Goal: Find specific page/section: Find specific page/section

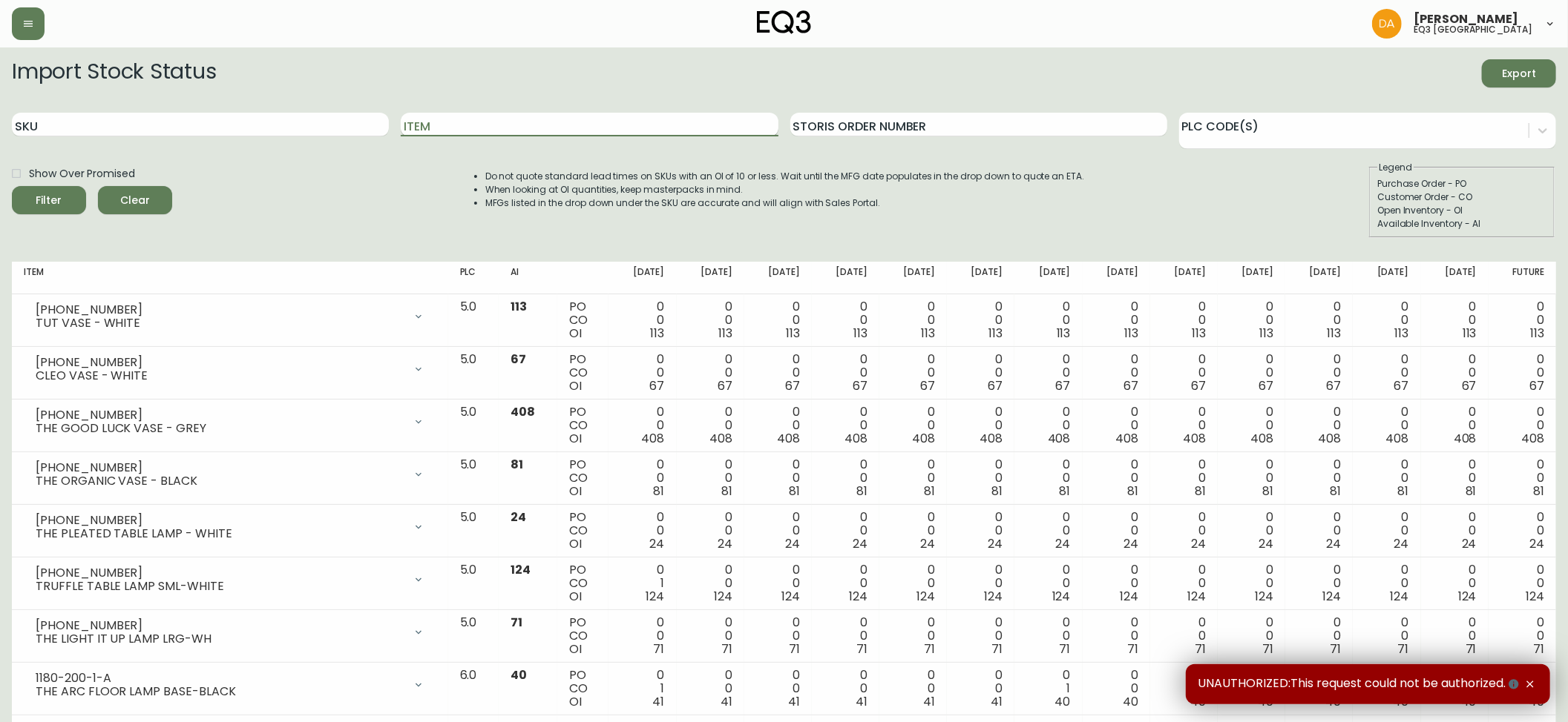
click at [475, 122] on input "Item" at bounding box center [589, 124] width 377 height 23
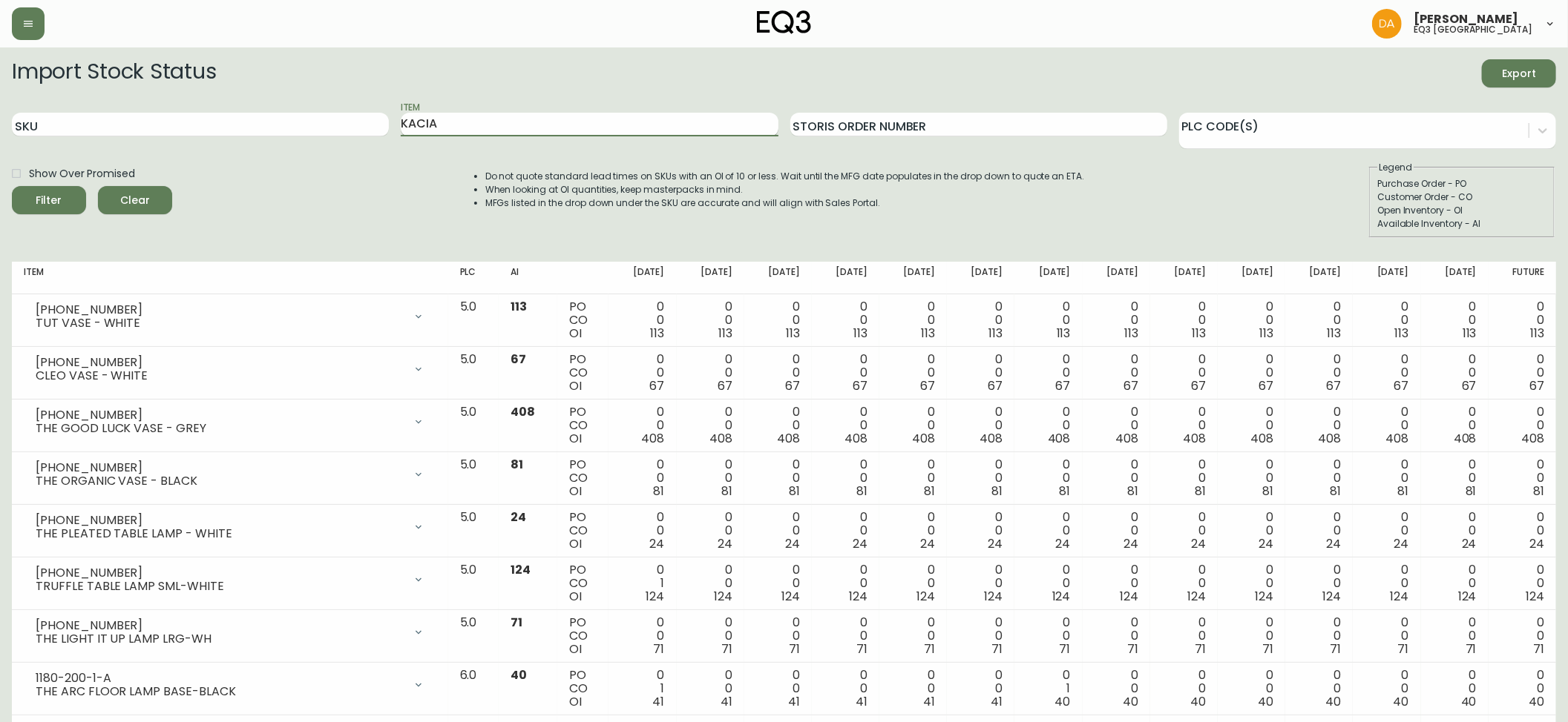
type input "KACIA"
click at [12, 186] on button "Filter" at bounding box center [49, 200] width 75 height 29
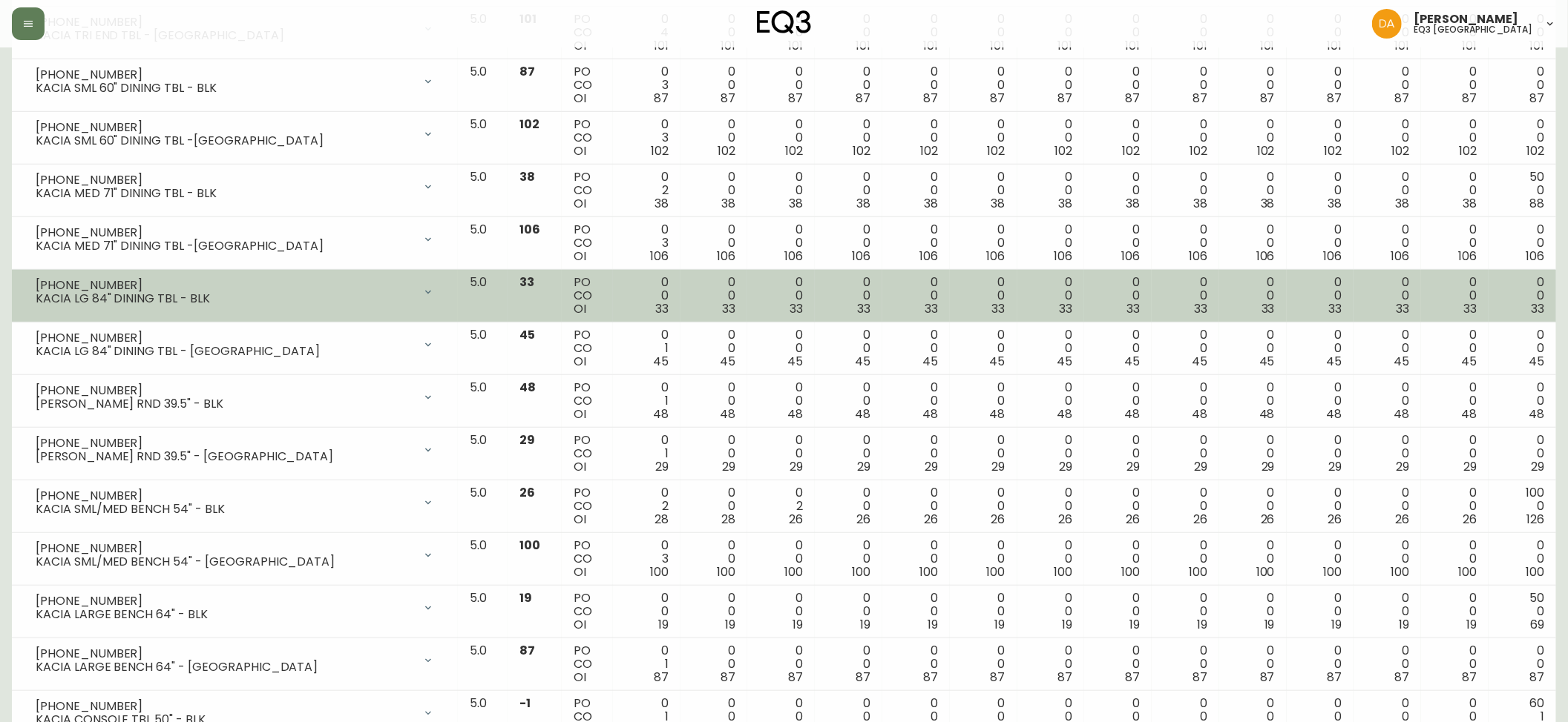
scroll to position [820, 0]
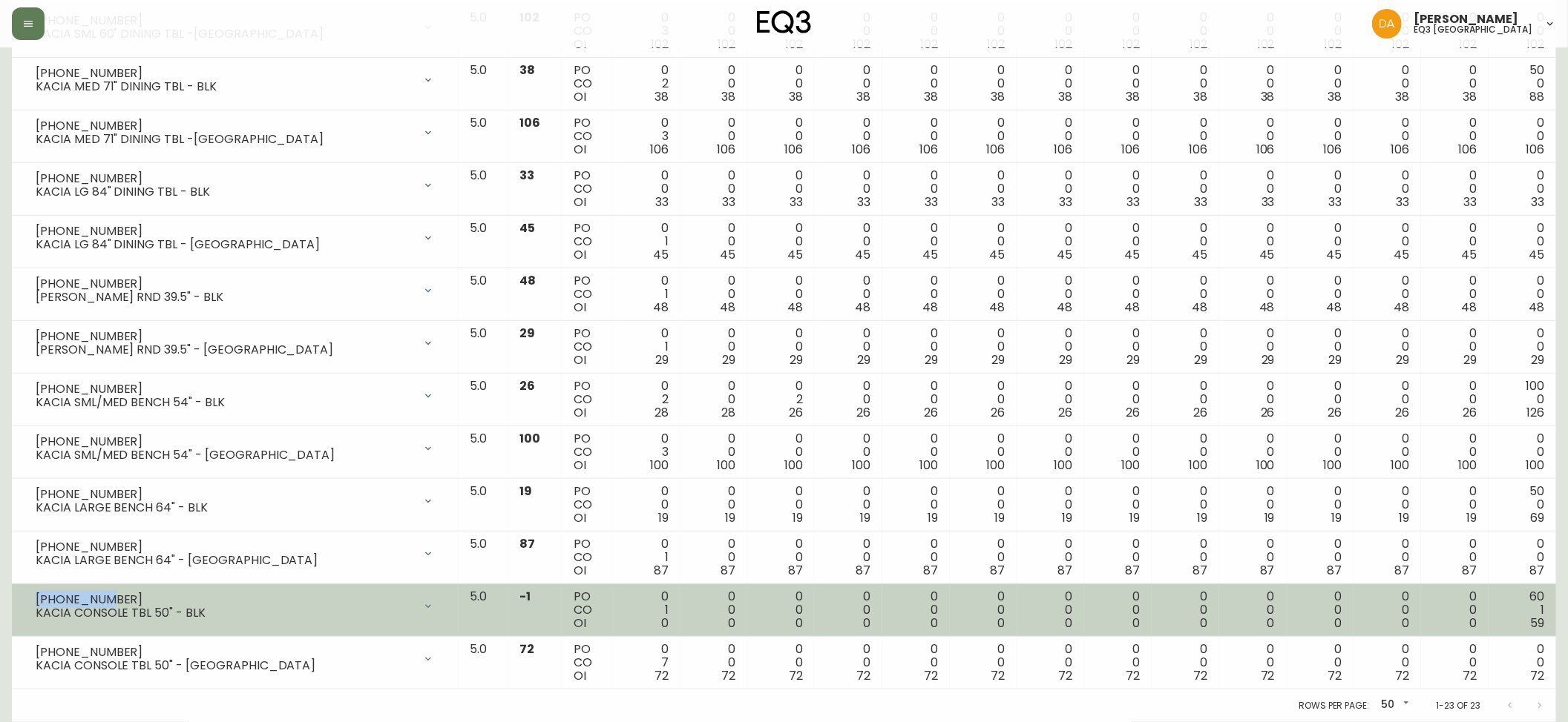
drag, startPoint x: 67, startPoint y: 601, endPoint x: 34, endPoint y: 602, distance: 33.0
click at [34, 602] on div "7110-400-1 KACIA CONSOLE TBL 50" - BLK" at bounding box center [234, 607] width 422 height 33
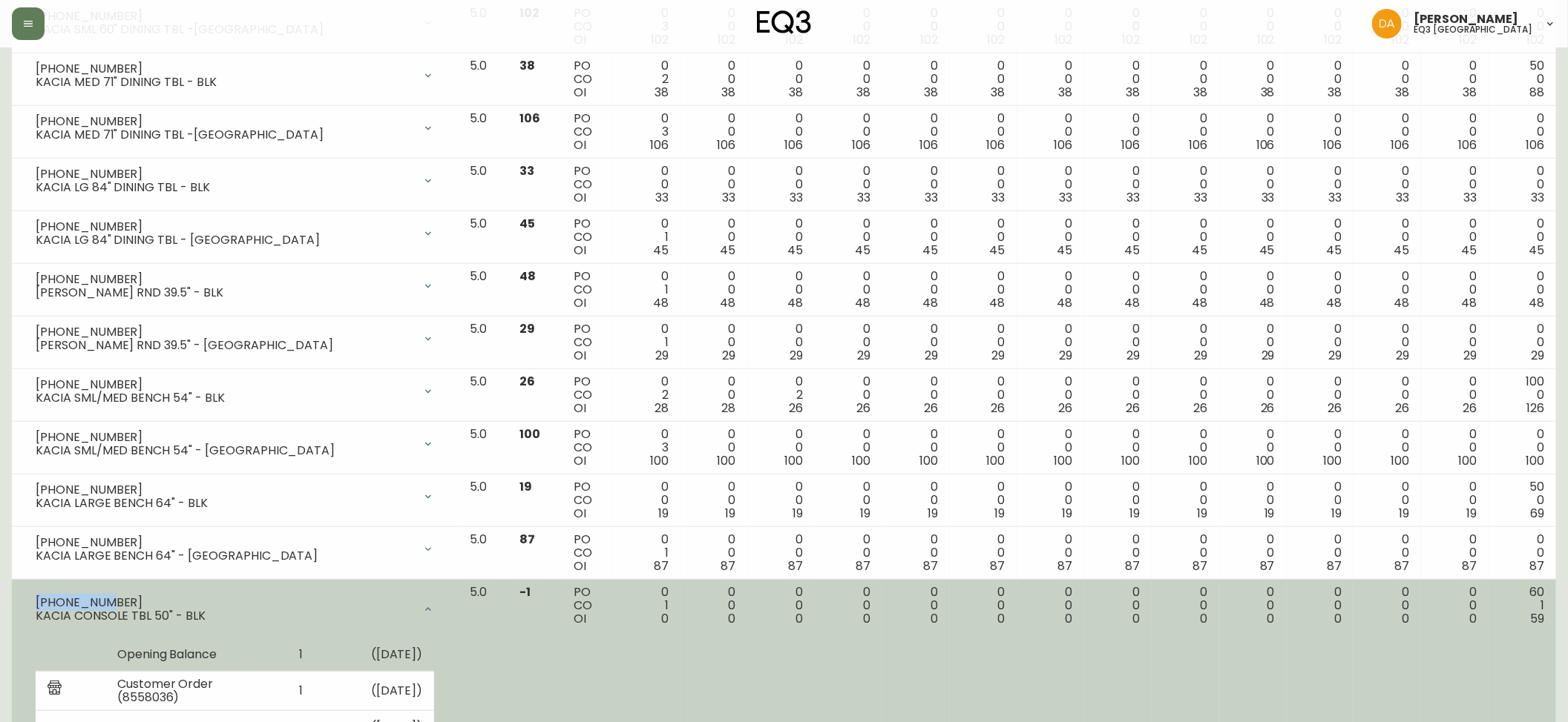
copy div "7110-400-1"
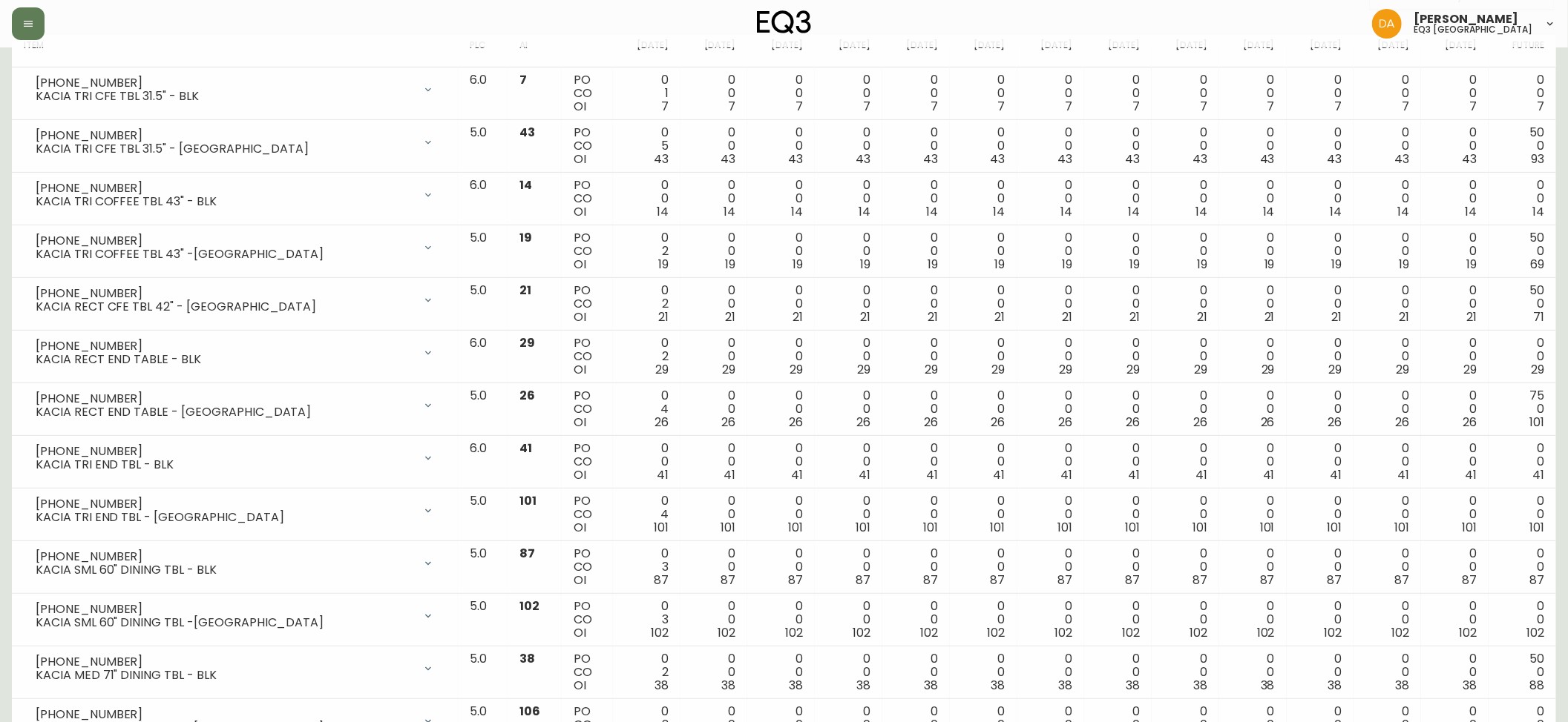
scroll to position [0, 0]
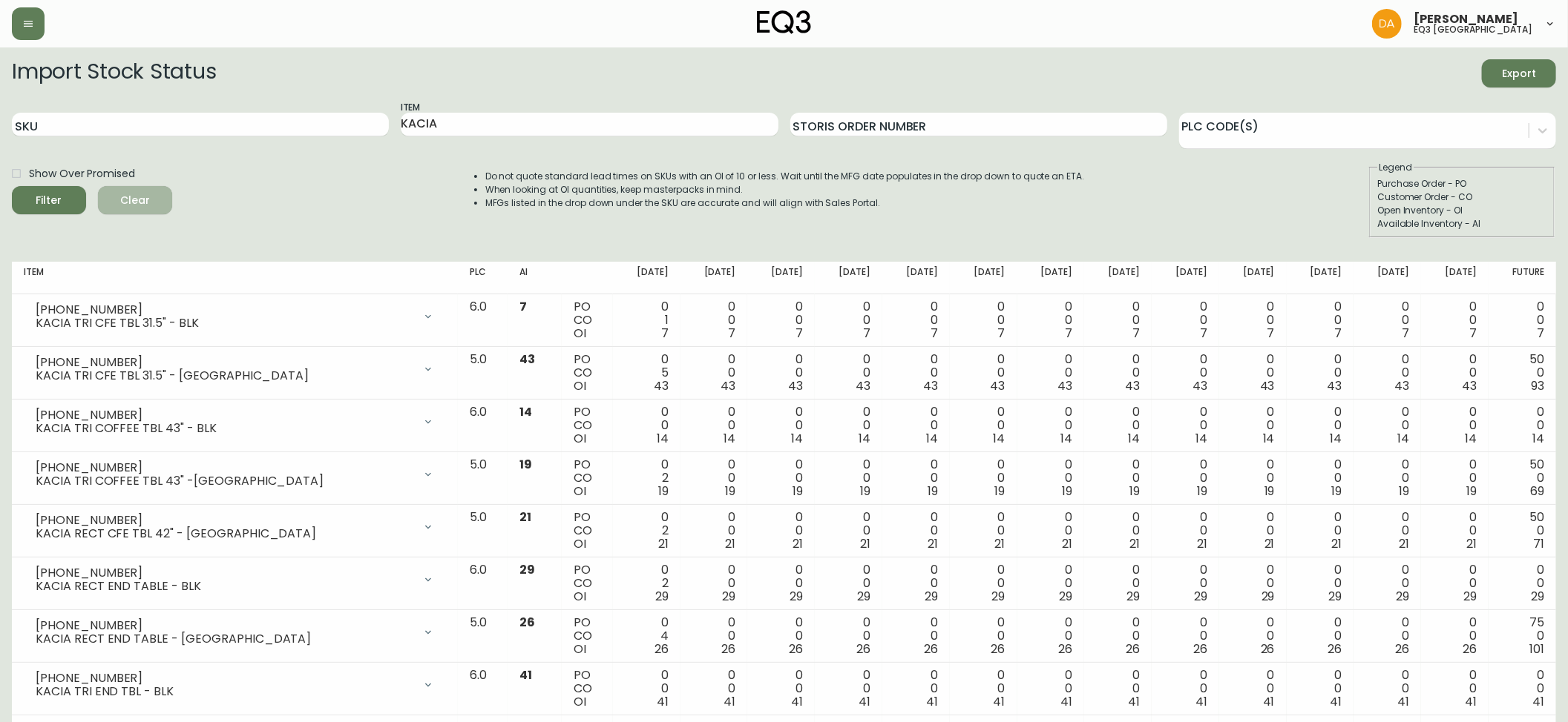
drag, startPoint x: 126, startPoint y: 200, endPoint x: 265, endPoint y: 179, distance: 140.6
click at [129, 200] on span "Clear" at bounding box center [135, 200] width 50 height 18
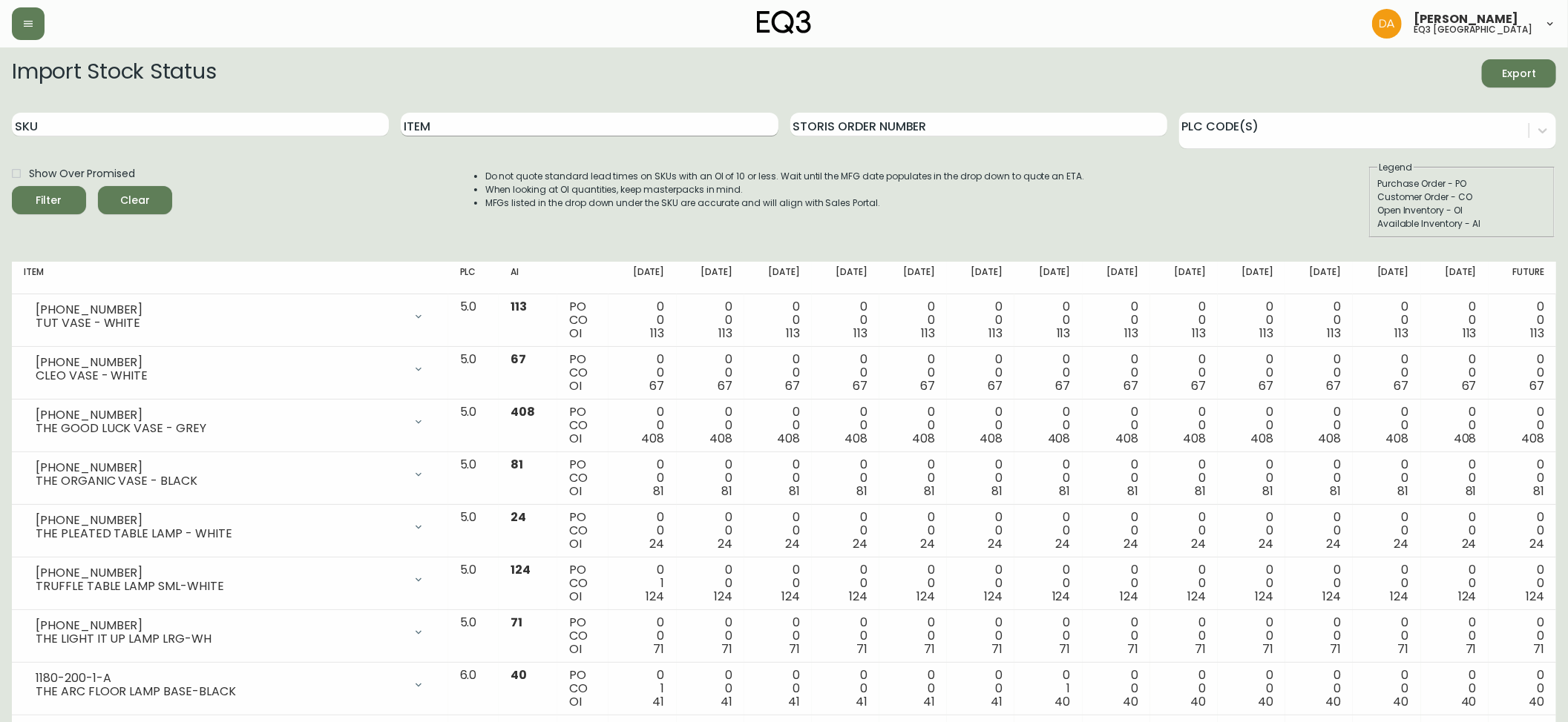
click at [461, 128] on input "Item" at bounding box center [589, 124] width 377 height 23
type input "tambour"
click at [12, 186] on button "Filter" at bounding box center [49, 200] width 75 height 29
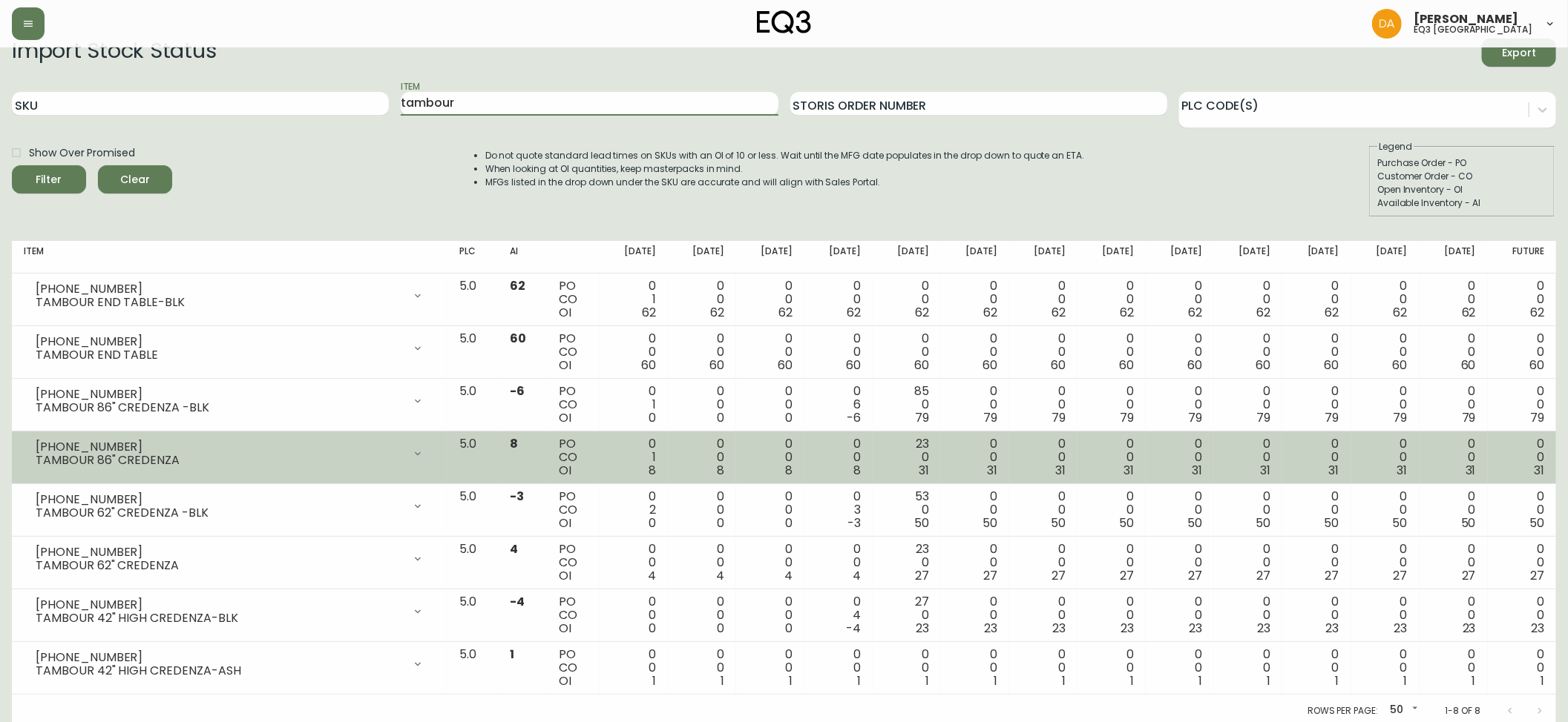
scroll to position [27, 0]
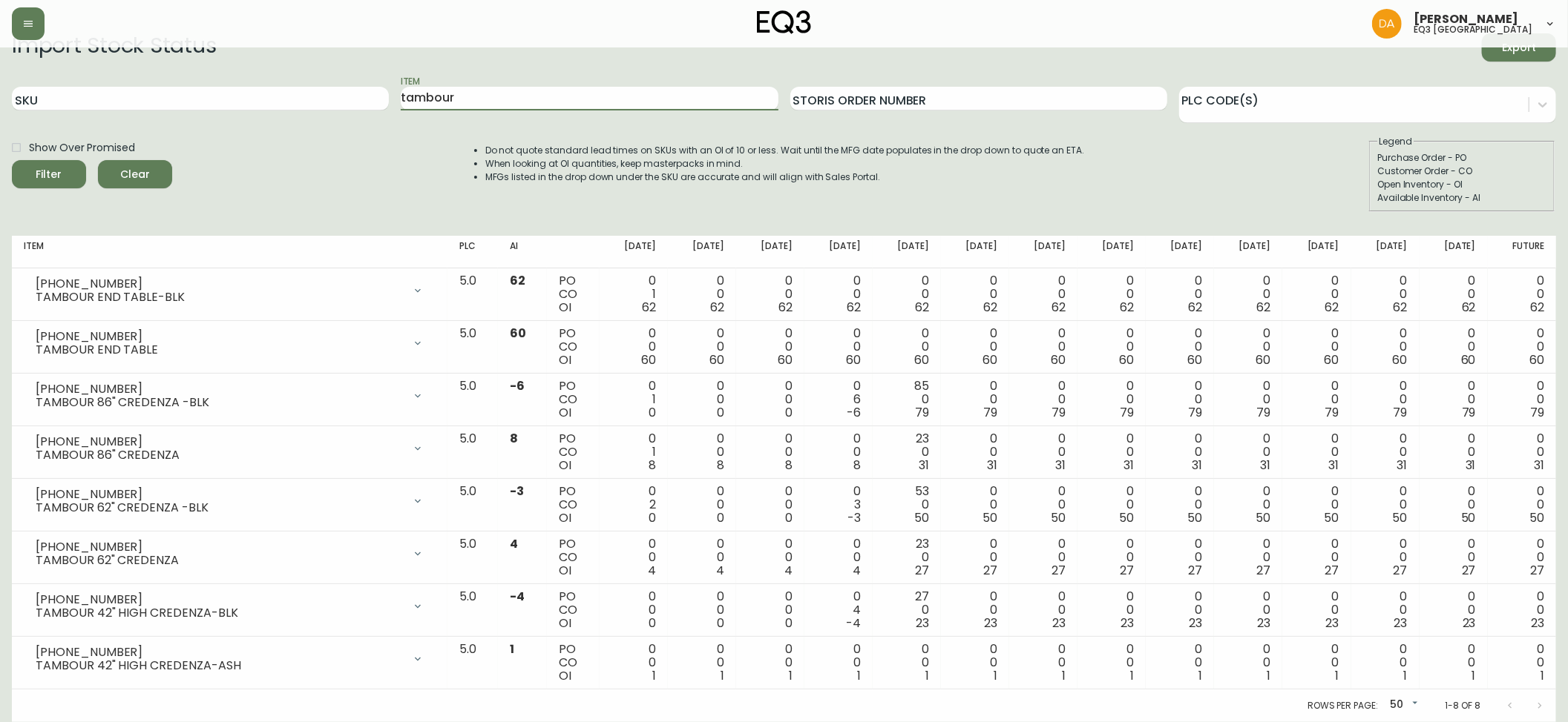
drag, startPoint x: 484, startPoint y: 95, endPoint x: 395, endPoint y: 42, distance: 103.6
click at [398, 56] on form "Import Stock Status Export SKU Item tambour Storis Order Number PLC Code(s) Sho…" at bounding box center [784, 123] width 1545 height 179
type input "otti"
click at [12, 160] on button "Filter" at bounding box center [49, 174] width 75 height 29
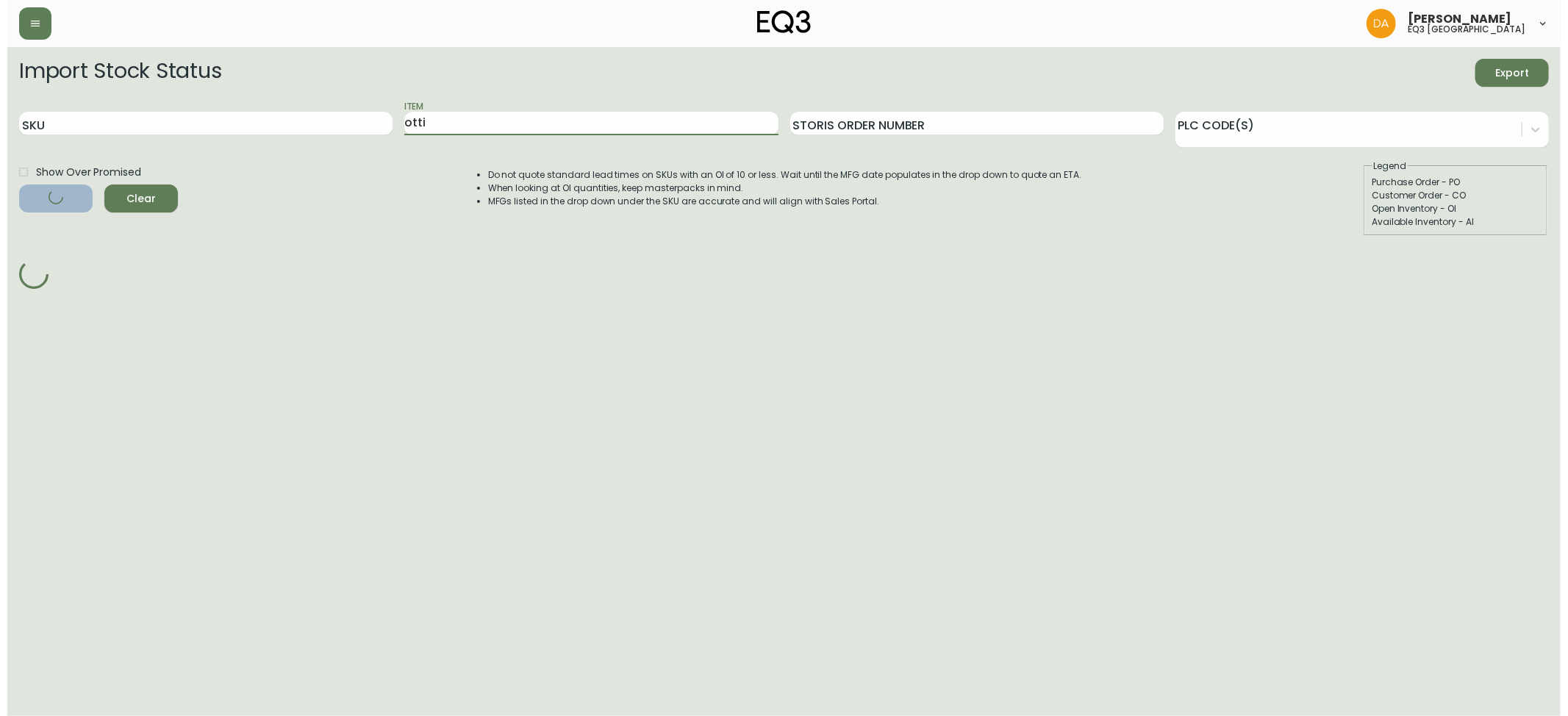
scroll to position [0, 0]
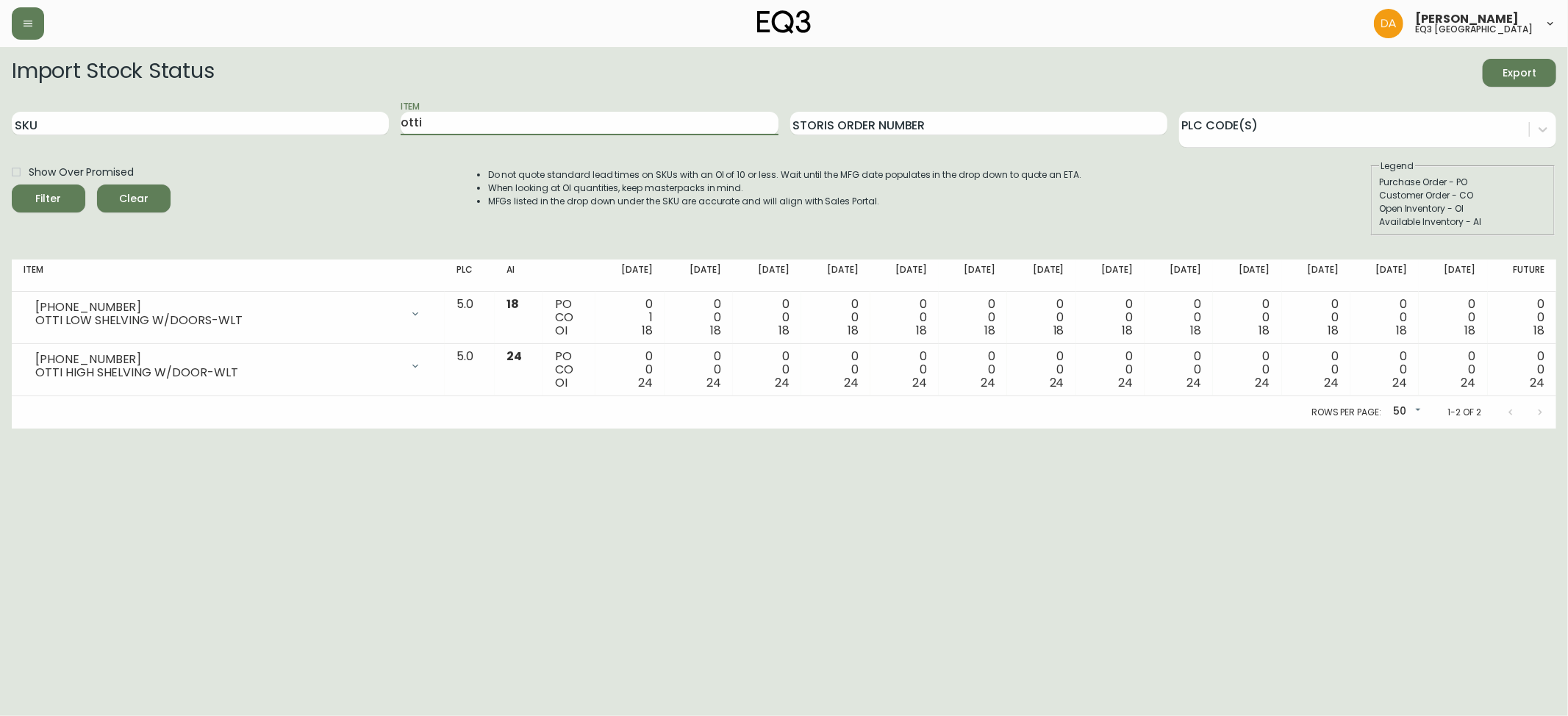
click at [513, 429] on html "Dominic Adam eq3 calgary Import Stock Status Export SKU Item otti Storis Order …" at bounding box center [784, 214] width 1568 height 429
